Goal: Transaction & Acquisition: Purchase product/service

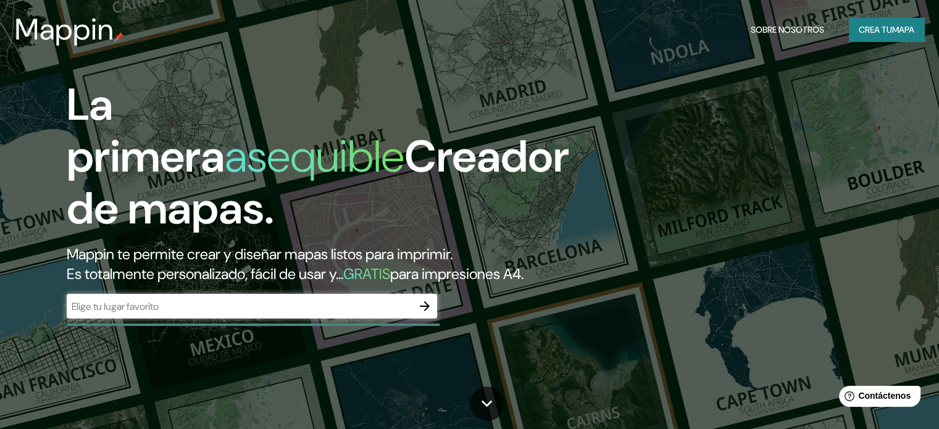
click at [413, 319] on div at bounding box center [425, 306] width 25 height 25
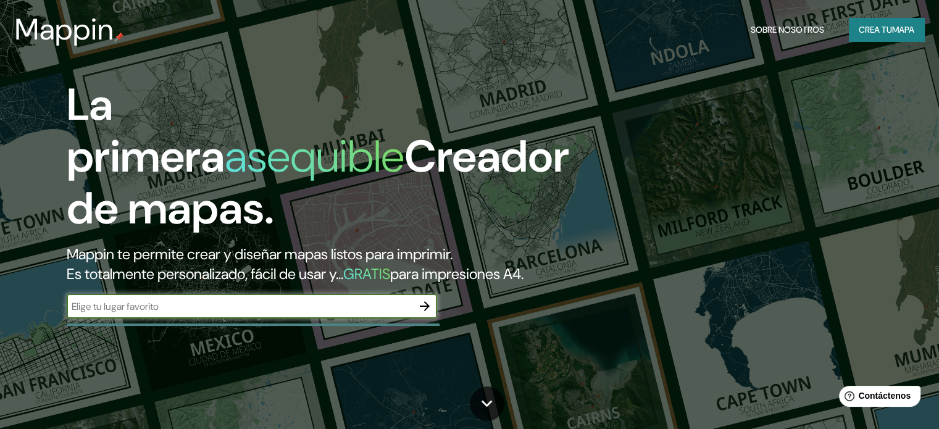
click at [369, 314] on input "text" at bounding box center [240, 307] width 346 height 14
type input "[GEOGRAPHIC_DATA]"
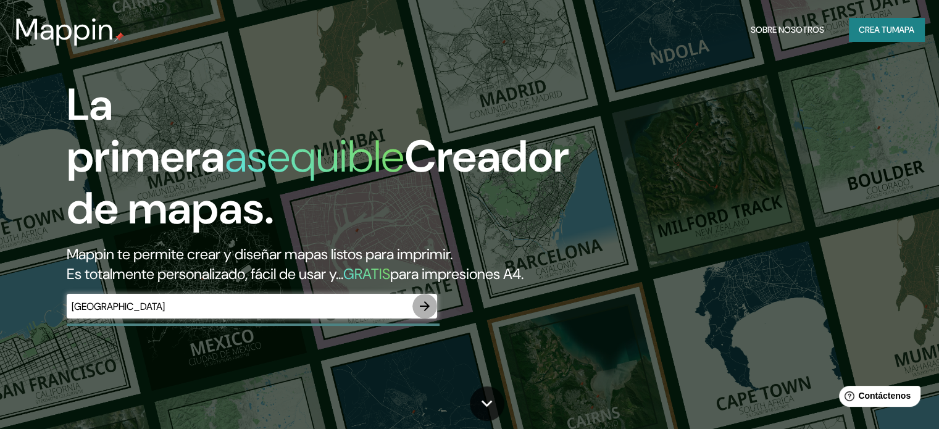
click at [432, 314] on icon "button" at bounding box center [425, 306] width 15 height 15
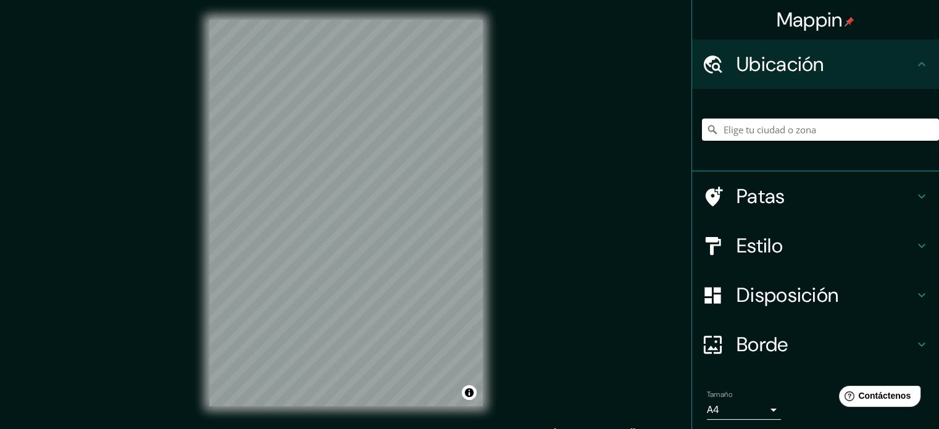
click at [715, 138] on input "Elige tu ciudad o zona" at bounding box center [820, 130] width 237 height 22
click at [715, 134] on input "Elige tu ciudad o zona" at bounding box center [820, 130] width 237 height 22
click at [715, 128] on input "[PERSON_NAME], [GEOGRAPHIC_DATA], [GEOGRAPHIC_DATA], [GEOGRAPHIC_DATA]" at bounding box center [820, 130] width 237 height 22
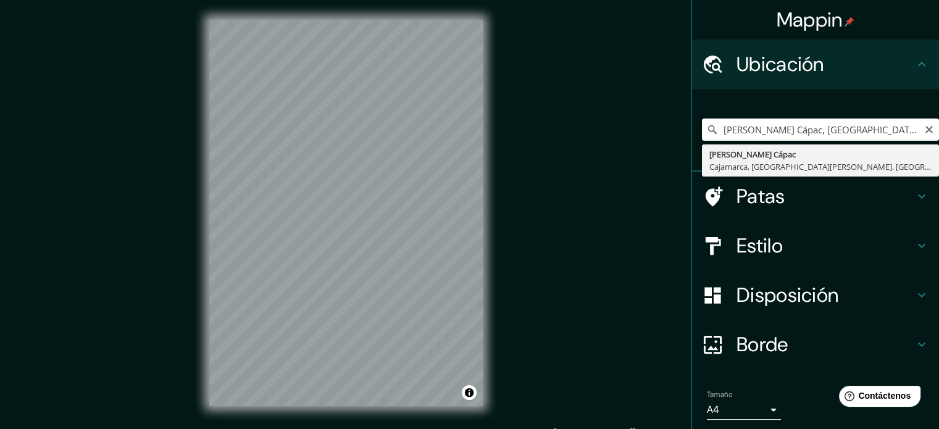
type input "[PERSON_NAME] Cápac, [GEOGRAPHIC_DATA], [GEOGRAPHIC_DATA][PERSON_NAME], [GEOGRA…"
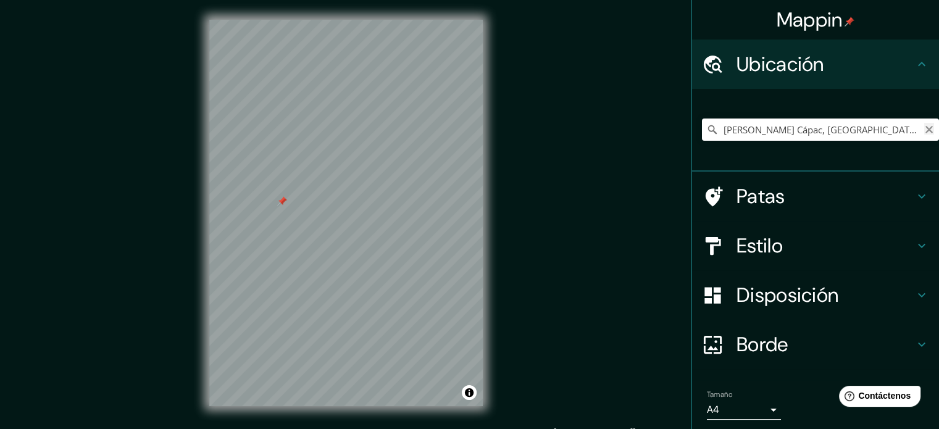
click at [715, 133] on icon "Claro" at bounding box center [929, 129] width 7 height 7
click at [715, 128] on input "Elige tu ciudad o zona" at bounding box center [820, 130] width 237 height 22
click at [324, 308] on div at bounding box center [326, 304] width 10 height 10
type input "Los Baños Del Inca, Departamento [PERSON_NAME][GEOGRAPHIC_DATA], [GEOGRAPHIC_DA…"
click at [235, 318] on div at bounding box center [236, 316] width 10 height 10
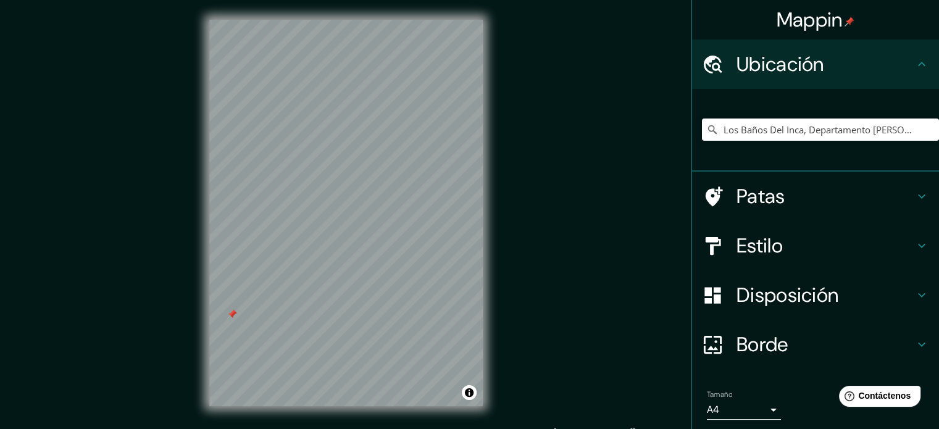
click at [232, 313] on div at bounding box center [232, 314] width 10 height 10
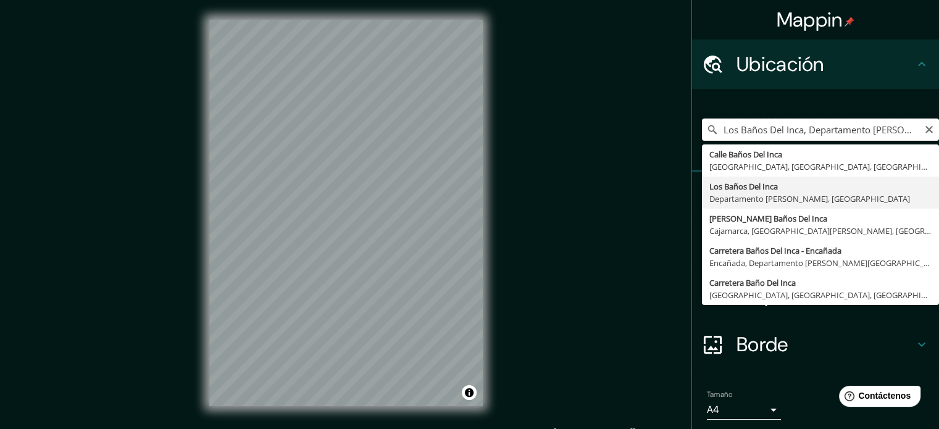
click at [715, 128] on input "Los Baños Del Inca, Departamento [PERSON_NAME][GEOGRAPHIC_DATA], [GEOGRAPHIC_DA…" at bounding box center [820, 130] width 237 height 22
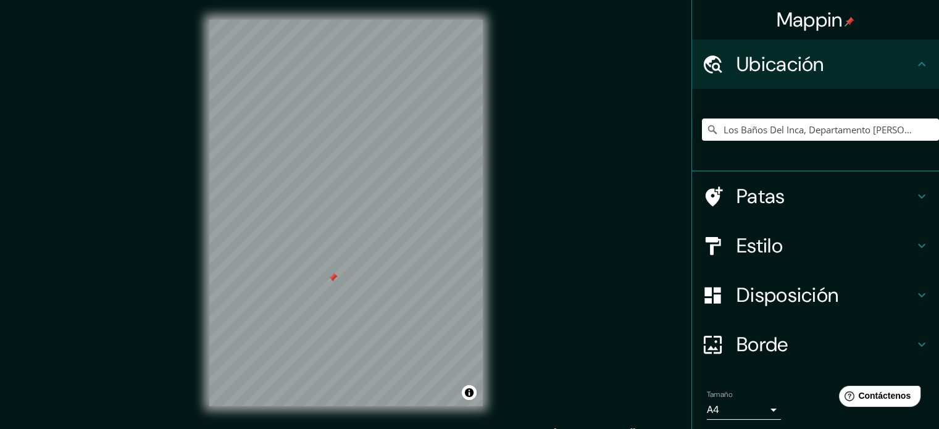
click at [333, 280] on div at bounding box center [333, 278] width 10 height 10
click at [715, 143] on div "Los Baños Del Inca, Departamento [PERSON_NAME][GEOGRAPHIC_DATA], [GEOGRAPHIC_DA…" at bounding box center [820, 130] width 237 height 62
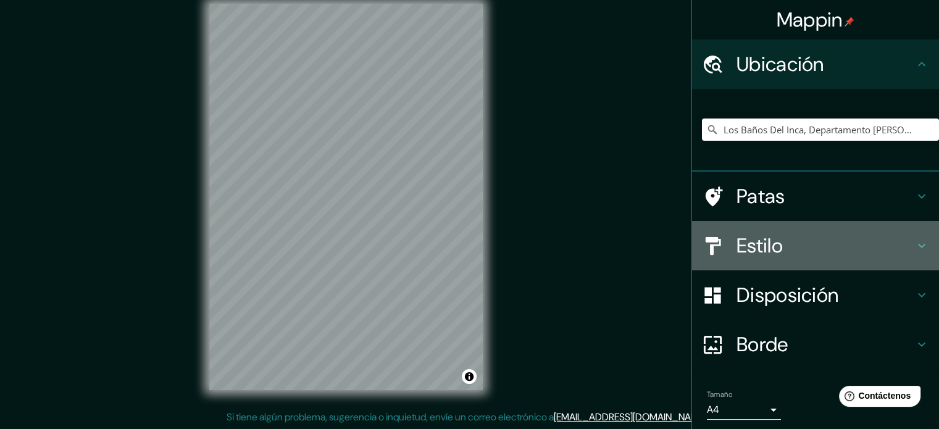
click at [715, 267] on div "Estilo" at bounding box center [815, 245] width 247 height 49
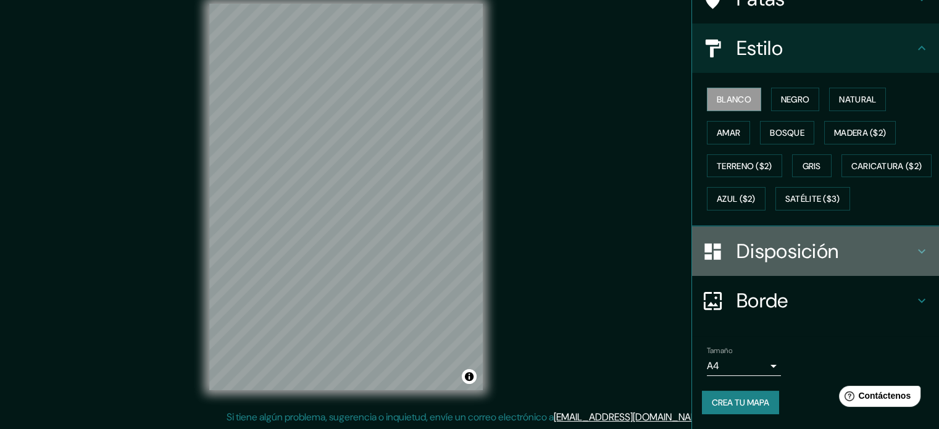
click at [715, 257] on h4 "Disposición" at bounding box center [826, 251] width 178 height 25
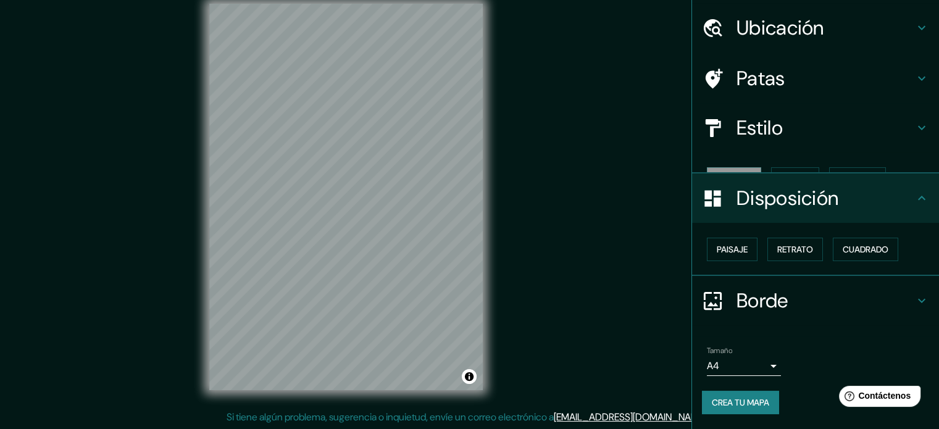
scroll to position [15, 0]
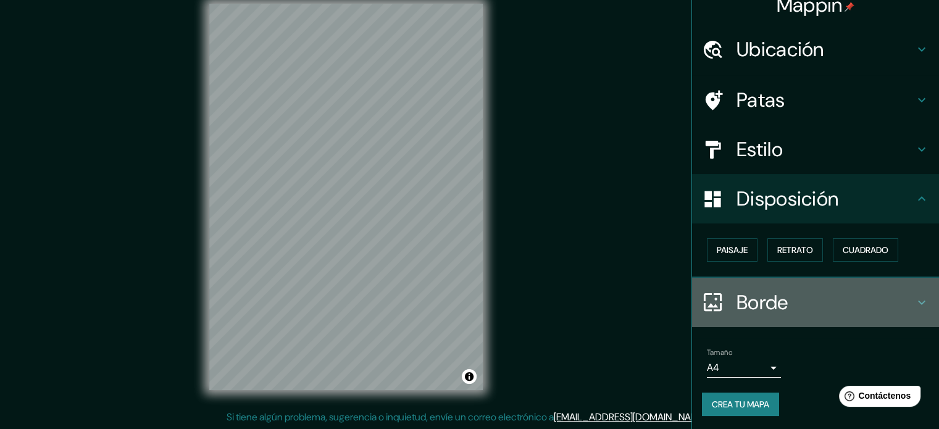
click at [715, 306] on h4 "Borde" at bounding box center [826, 302] width 178 height 25
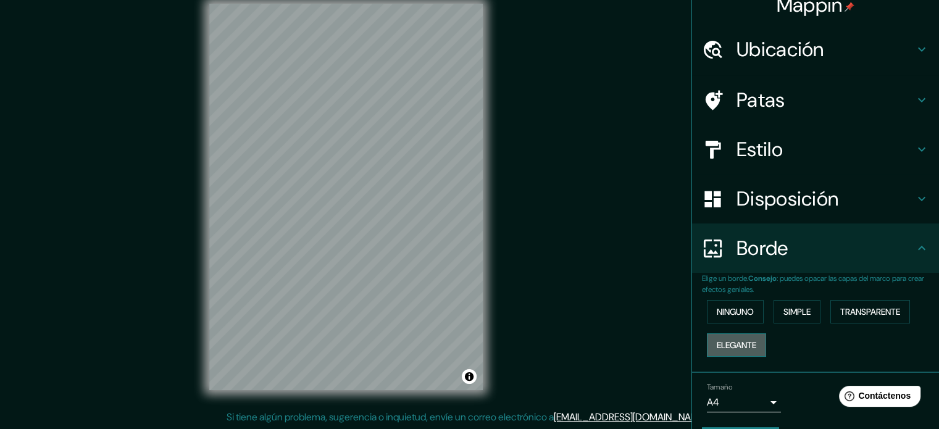
click at [715, 344] on font "Elegante" at bounding box center [737, 345] width 40 height 11
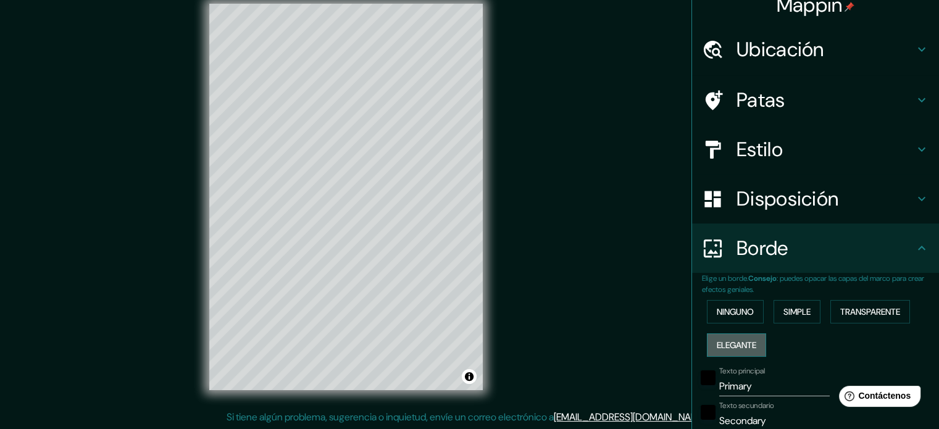
click at [715, 344] on font "Elegante" at bounding box center [737, 345] width 40 height 11
type input "177"
type input "35"
type input "18"
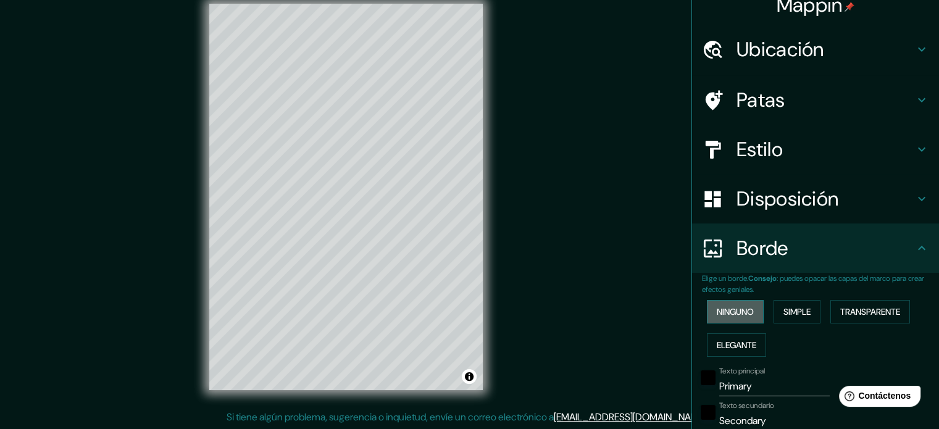
click at [715, 309] on font "Ninguno" at bounding box center [735, 311] width 37 height 11
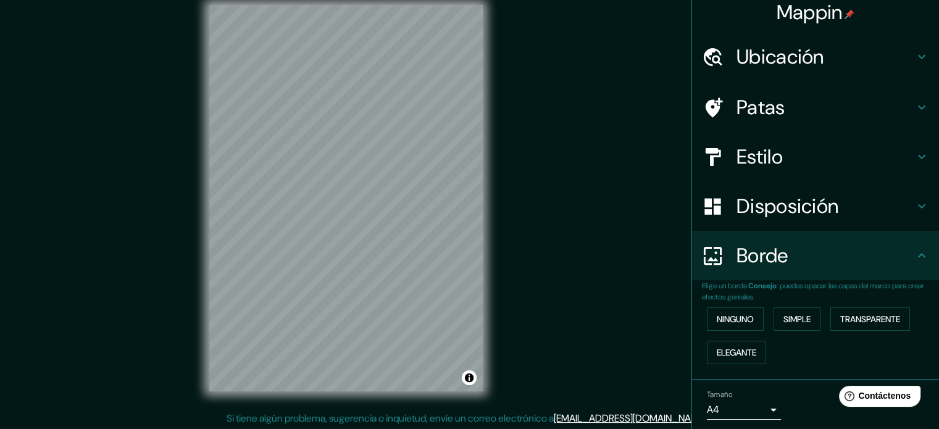
scroll to position [0, 0]
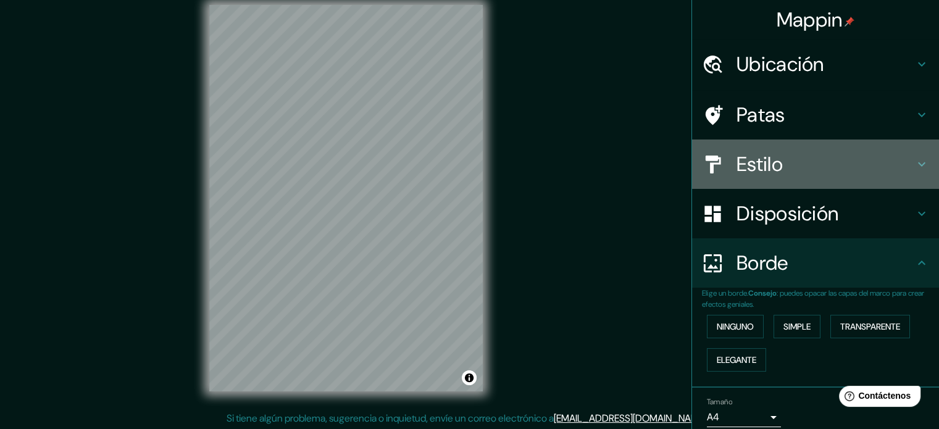
click at [715, 158] on h4 "Estilo" at bounding box center [826, 164] width 178 height 25
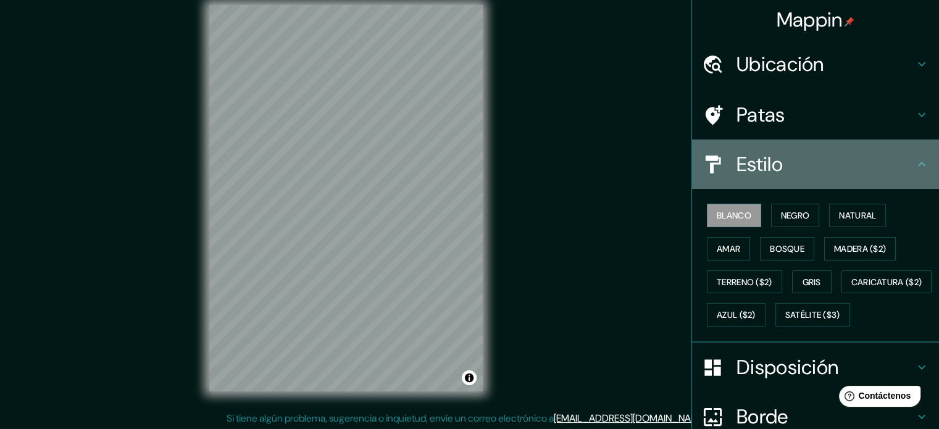
click at [715, 158] on h4 "Estilo" at bounding box center [826, 164] width 178 height 25
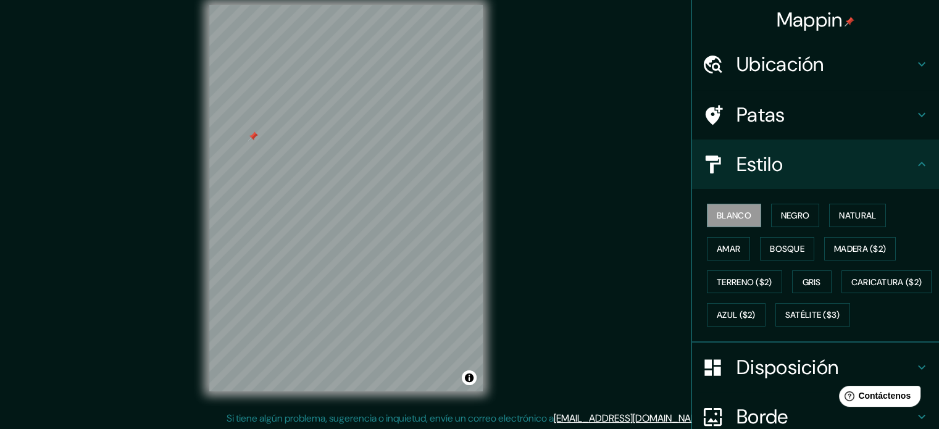
click at [253, 138] on div at bounding box center [253, 137] width 10 height 10
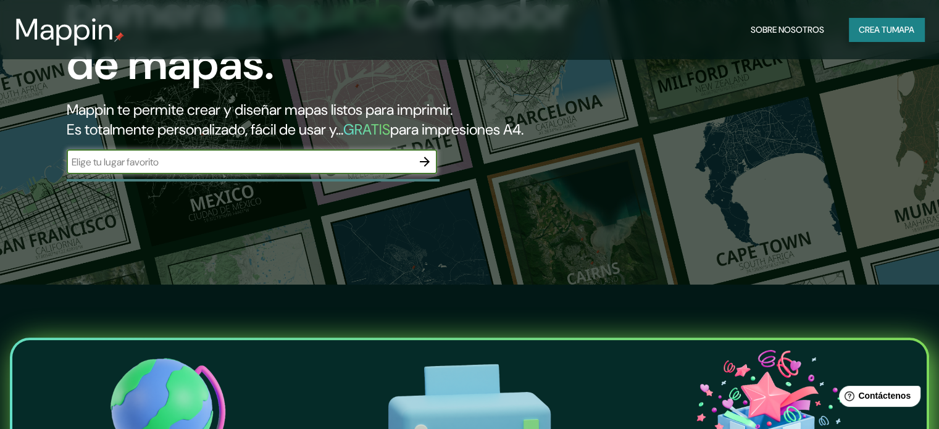
scroll to position [118, 0]
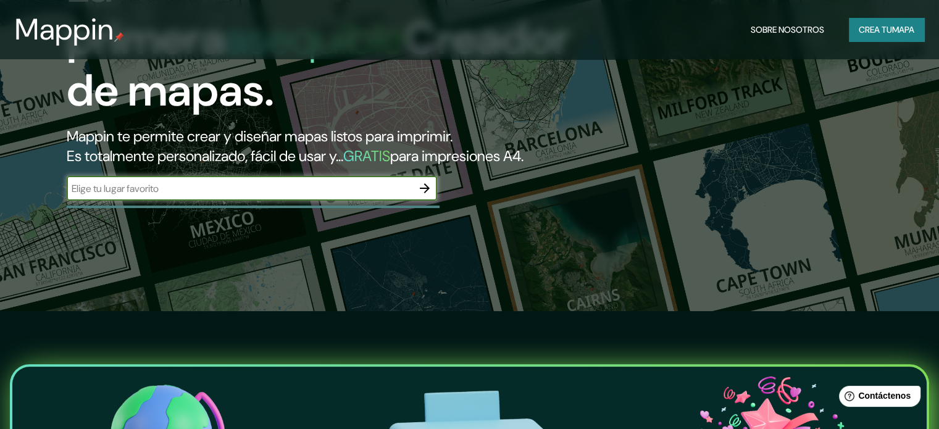
click at [335, 196] on input "text" at bounding box center [240, 189] width 346 height 14
type input "baños del inca, [GEOGRAPHIC_DATA]"
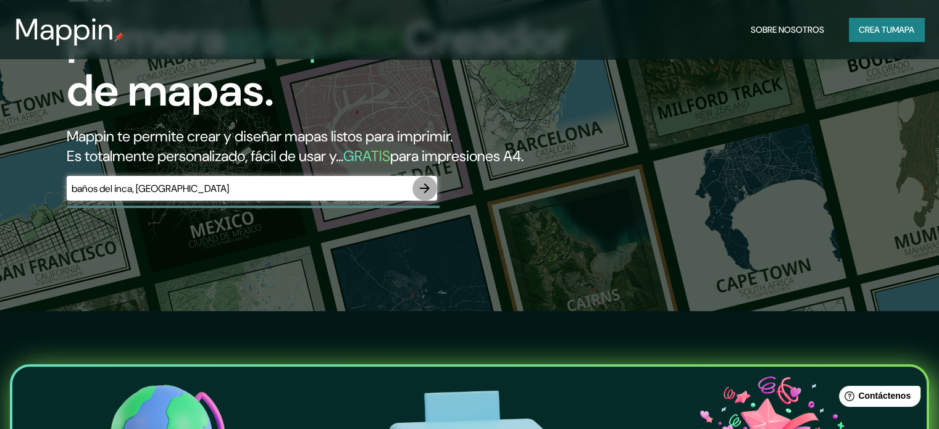
click at [422, 196] on icon "button" at bounding box center [425, 188] width 15 height 15
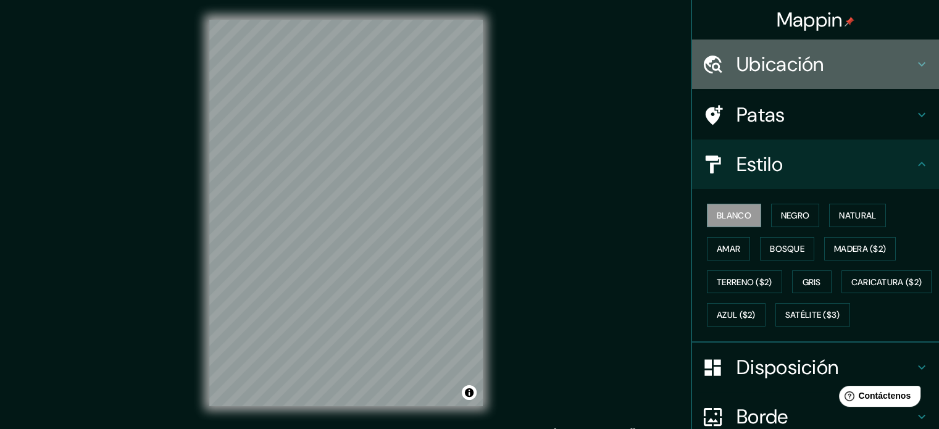
click at [715, 60] on font "Ubicación" at bounding box center [781, 64] width 88 height 26
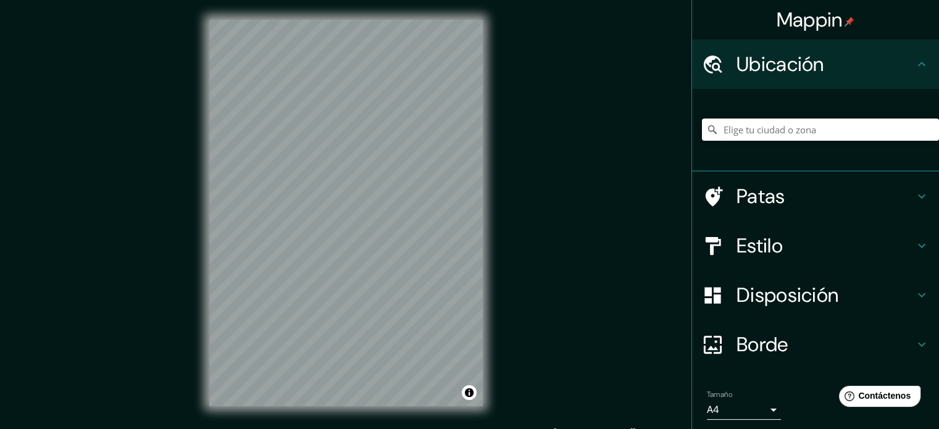
click at [715, 131] on input "Elige tu ciudad o zona" at bounding box center [820, 130] width 237 height 22
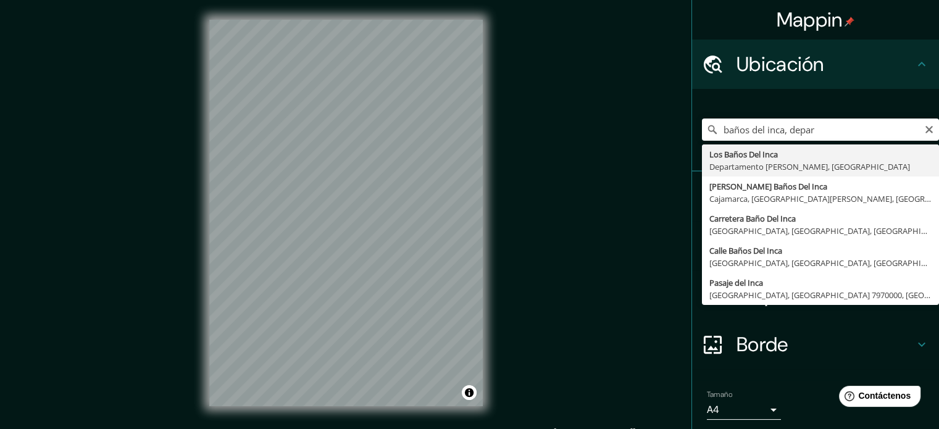
type input "Los Baños Del Inca, Departamento [PERSON_NAME][GEOGRAPHIC_DATA], [GEOGRAPHIC_DA…"
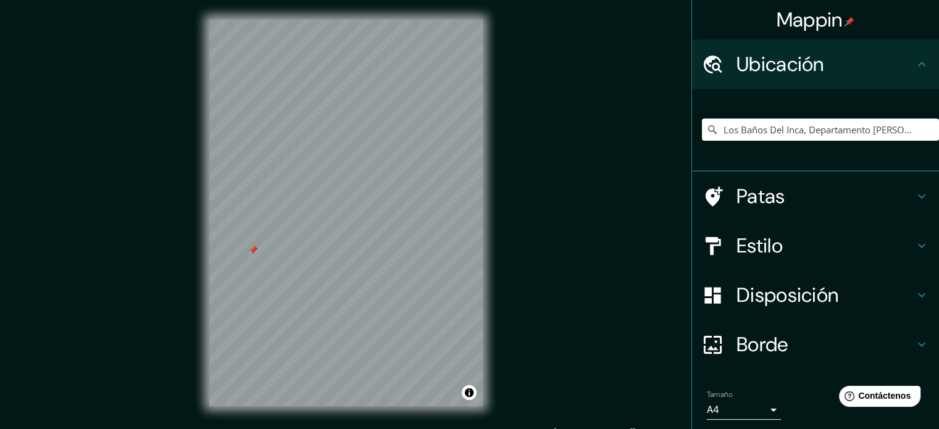
click at [248, 20] on div at bounding box center [346, 20] width 274 height 0
drag, startPoint x: 253, startPoint y: 251, endPoint x: 331, endPoint y: 237, distance: 79.1
click at [314, 237] on div at bounding box center [309, 239] width 10 height 10
click at [374, 234] on div at bounding box center [376, 232] width 10 height 10
click at [383, 232] on div at bounding box center [384, 232] width 10 height 10
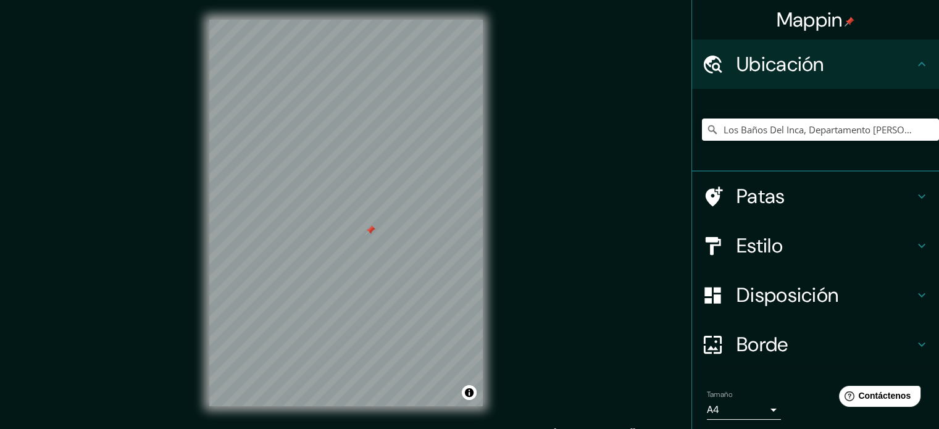
click at [368, 232] on div at bounding box center [371, 230] width 10 height 10
click at [456, 172] on div at bounding box center [460, 171] width 10 height 10
click at [225, 229] on div at bounding box center [226, 230] width 10 height 10
click at [208, 277] on div "© Mapbox © OpenStreetMap Improve this map" at bounding box center [346, 213] width 313 height 426
click at [211, 271] on div at bounding box center [213, 272] width 10 height 10
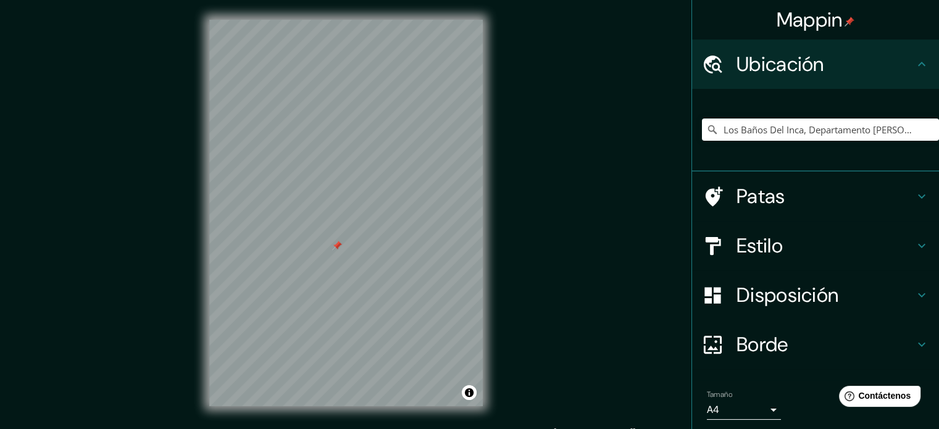
click at [337, 246] on div at bounding box center [337, 246] width 10 height 10
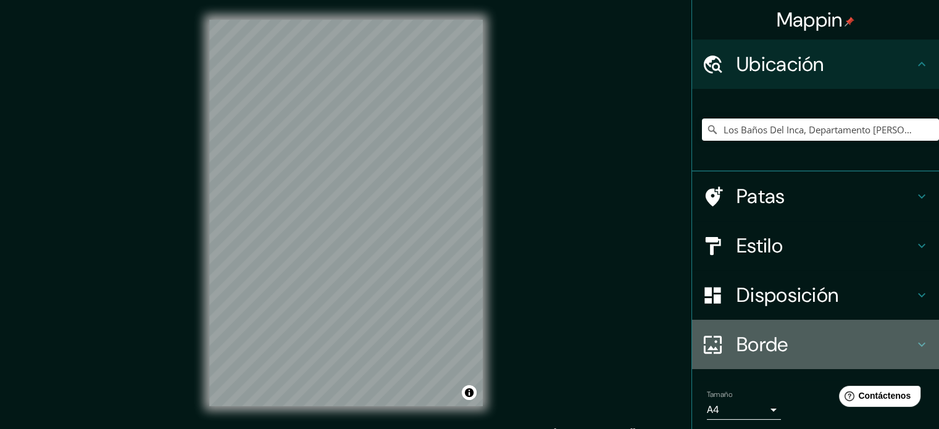
click at [715, 333] on font "Borde" at bounding box center [763, 345] width 52 height 26
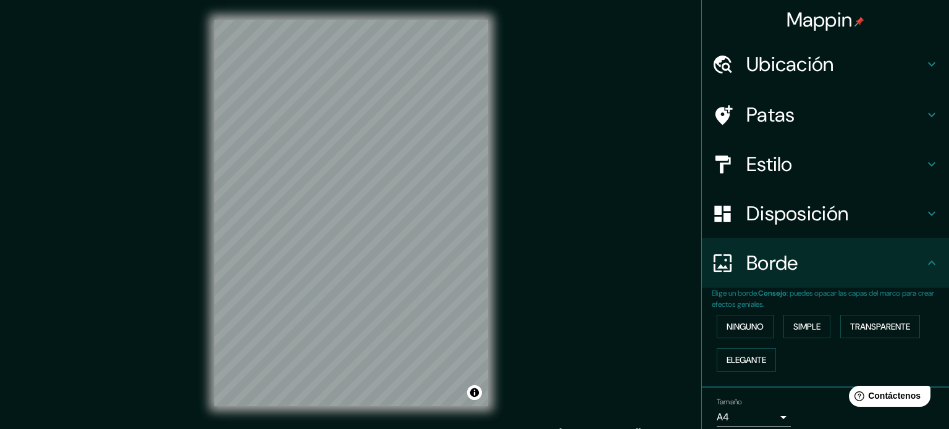
click at [715, 416] on body "Mappin Ubicación Los Baños Del Inca, Departamento [PERSON_NAME][GEOGRAPHIC_DATA…" at bounding box center [474, 214] width 949 height 429
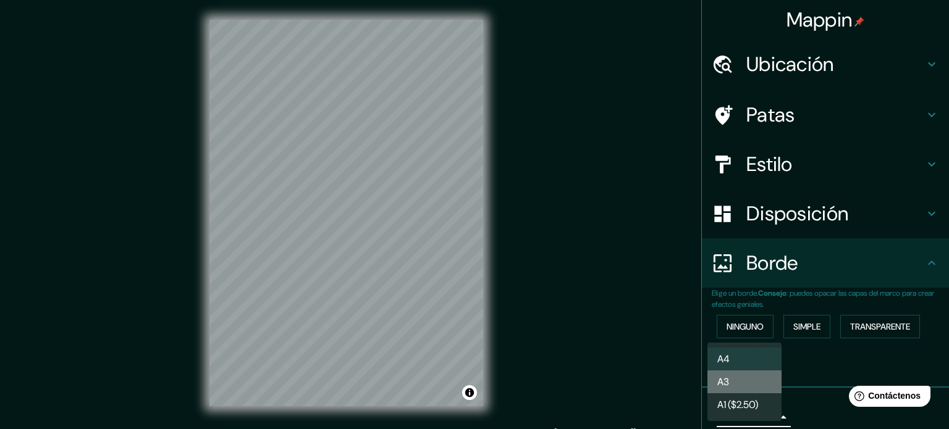
click at [715, 377] on li "A3" at bounding box center [744, 382] width 74 height 23
type input "a4"
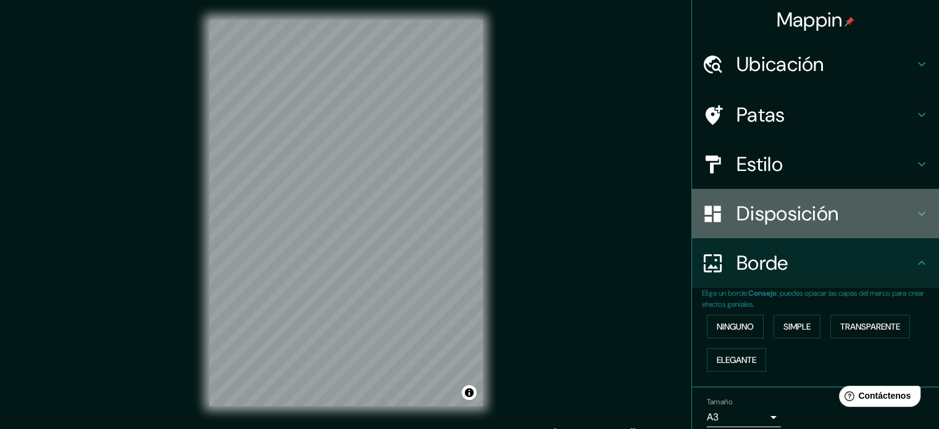
click at [715, 214] on h4 "Disposición" at bounding box center [826, 213] width 178 height 25
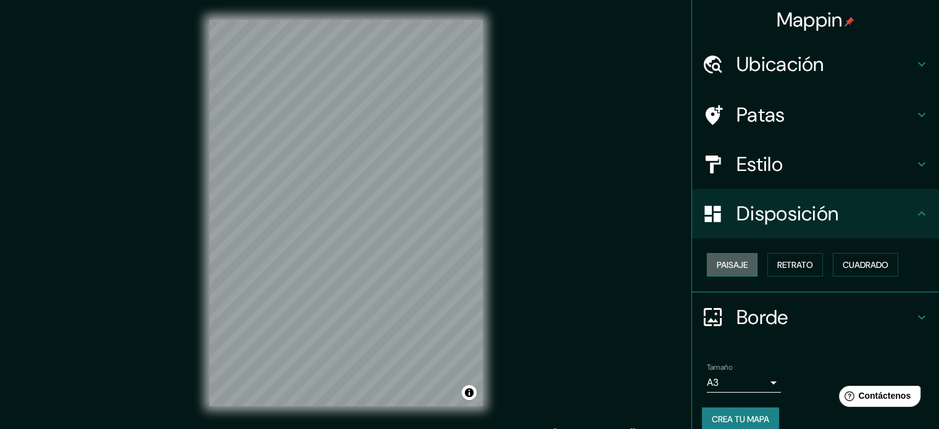
click at [715, 271] on font "Paisaje" at bounding box center [732, 265] width 31 height 16
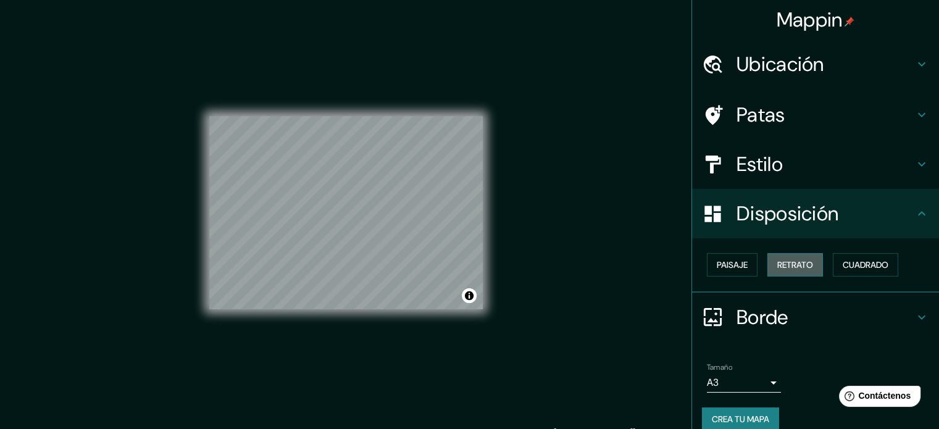
click at [715, 270] on font "Retrato" at bounding box center [796, 265] width 36 height 16
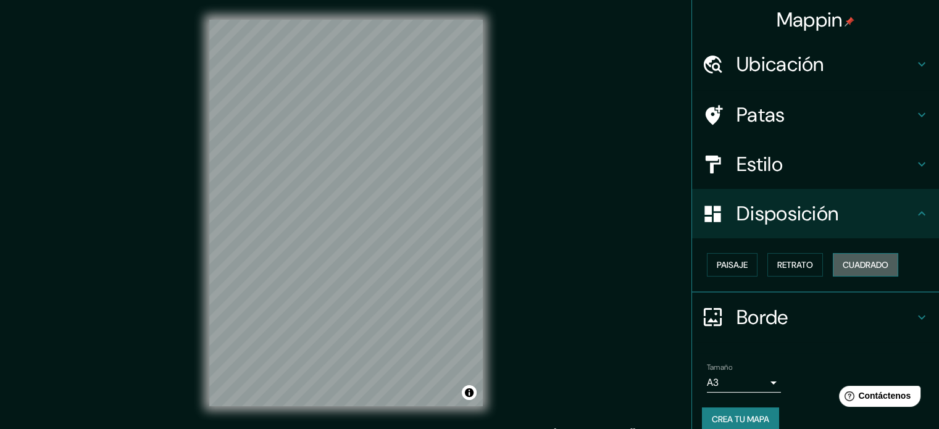
click at [715, 262] on font "Cuadrado" at bounding box center [866, 264] width 46 height 11
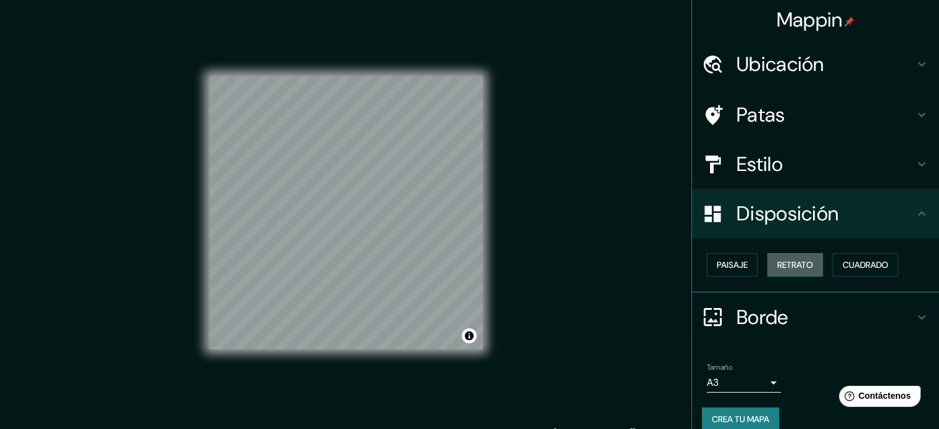
click at [715, 261] on font "Retrato" at bounding box center [796, 264] width 36 height 11
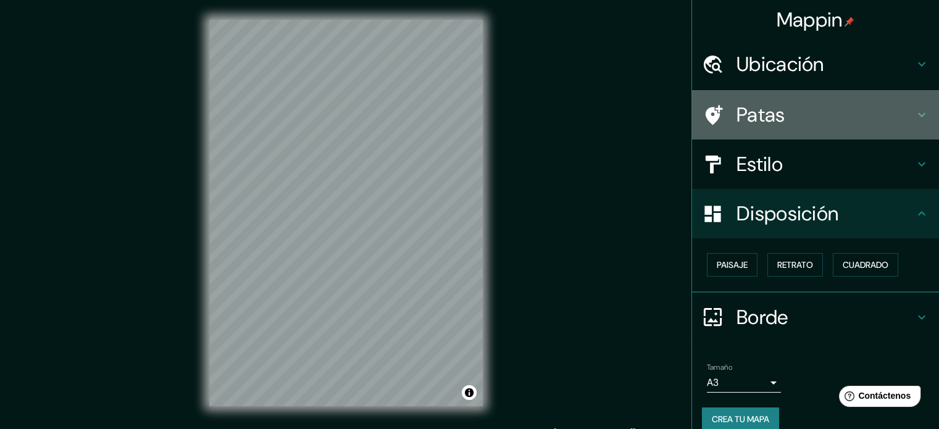
click at [715, 122] on h4 "Patas" at bounding box center [826, 115] width 178 height 25
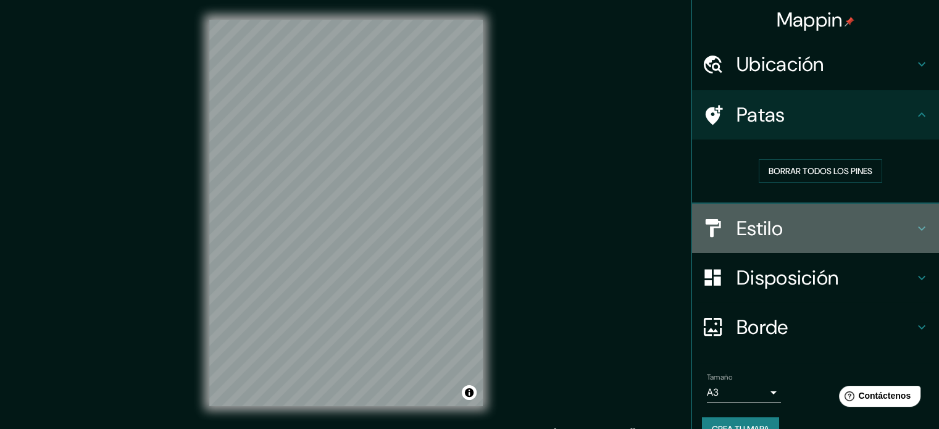
click at [715, 225] on font "Estilo" at bounding box center [760, 229] width 46 height 26
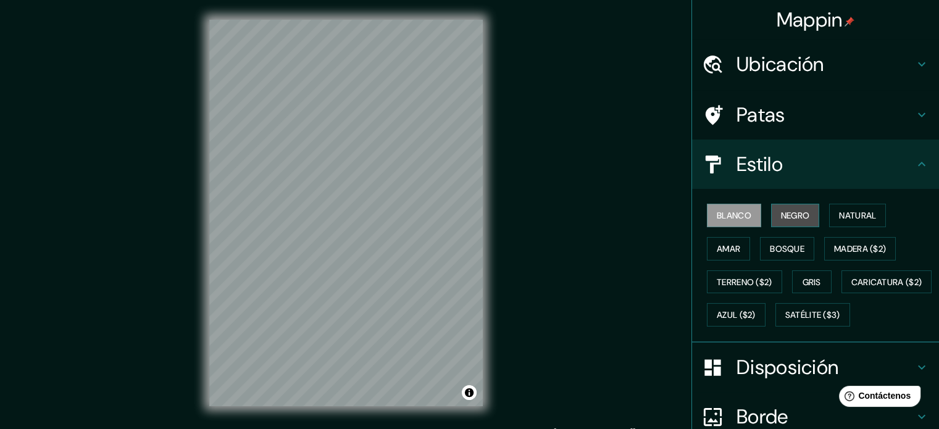
click at [715, 219] on font "Negro" at bounding box center [795, 215] width 29 height 11
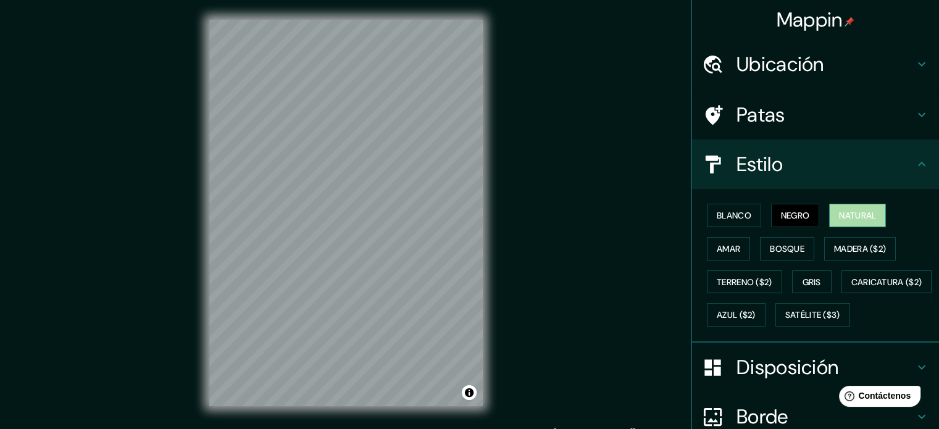
click at [715, 212] on font "Natural" at bounding box center [857, 215] width 37 height 11
click at [715, 258] on button "Amar" at bounding box center [728, 248] width 43 height 23
click at [715, 217] on font "Natural" at bounding box center [857, 215] width 37 height 11
click at [715, 243] on font "Bosque" at bounding box center [787, 248] width 35 height 11
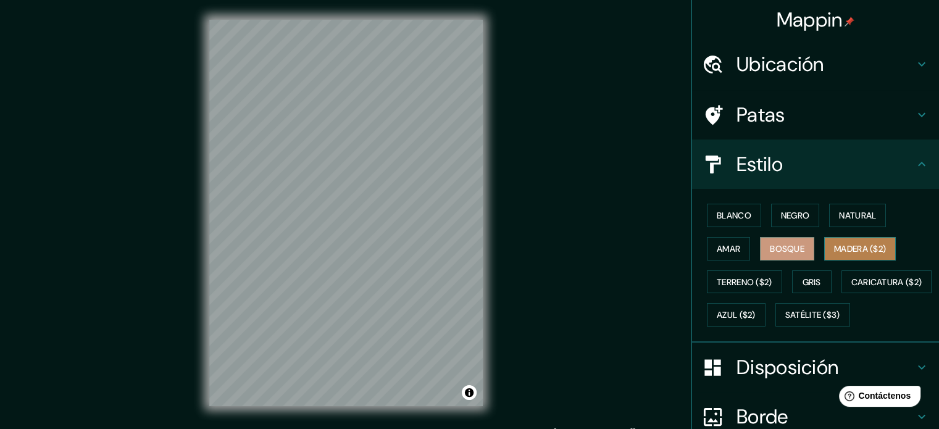
click at [715, 250] on font "Madera ($2)" at bounding box center [860, 248] width 52 height 11
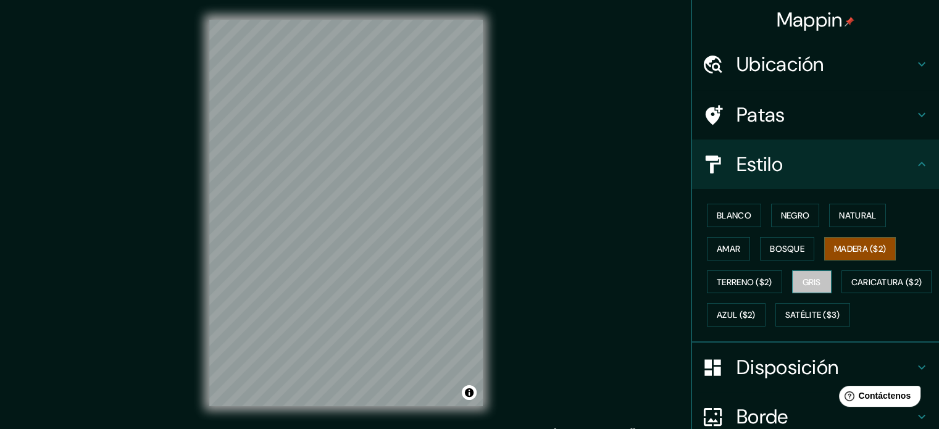
click at [715, 282] on font "Gris" at bounding box center [812, 282] width 19 height 11
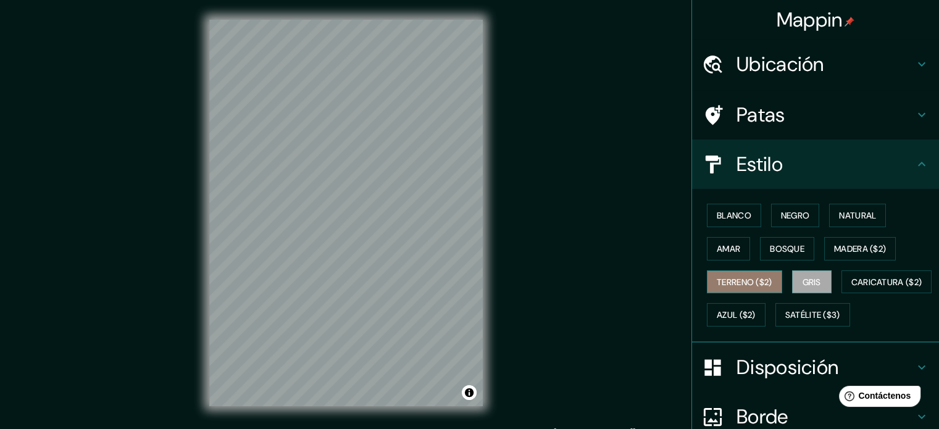
click at [715, 281] on font "Terreno ($2)" at bounding box center [745, 282] width 56 height 11
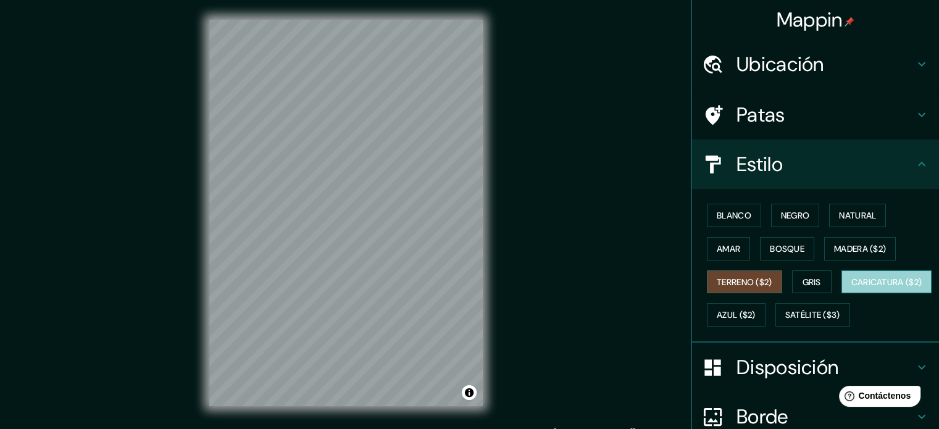
click at [715, 288] on font "Caricatura ($2)" at bounding box center [887, 282] width 71 height 11
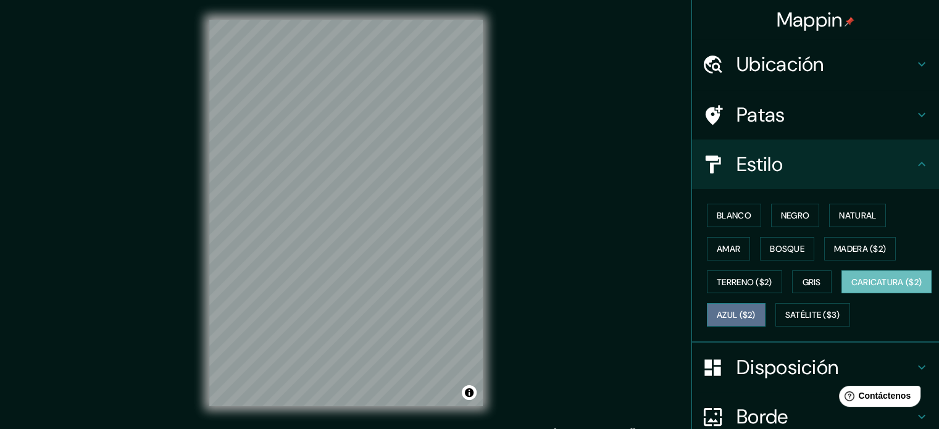
click at [715, 317] on font "Azul ($2)" at bounding box center [736, 315] width 39 height 11
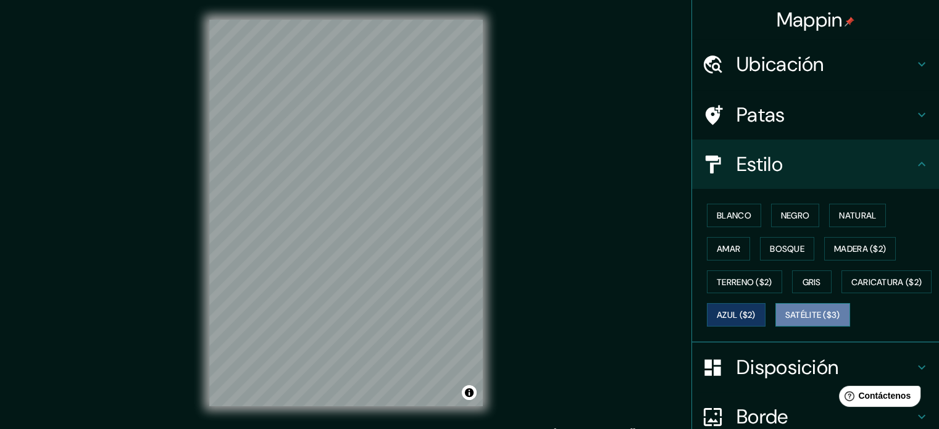
click at [715, 321] on font "Satélite ($3)" at bounding box center [813, 315] width 55 height 11
